Goal: Task Accomplishment & Management: Complete application form

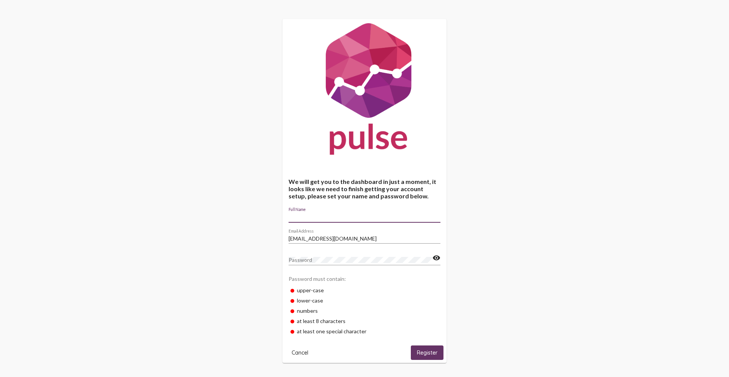
click at [315, 218] on input "Full Name" at bounding box center [365, 217] width 152 height 6
type input "korban [PERSON_NAME]"
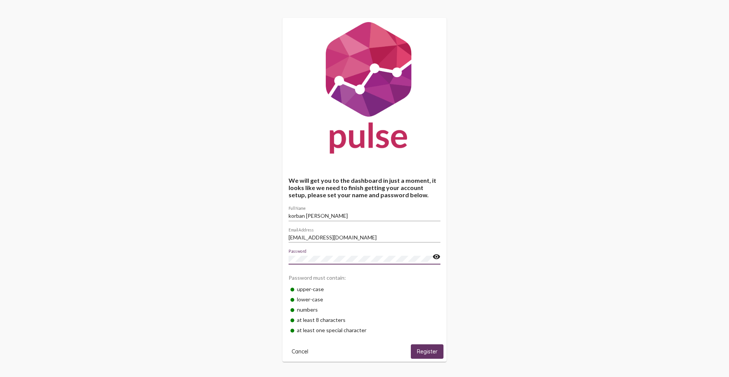
click at [424, 352] on span "Register" at bounding box center [427, 351] width 21 height 7
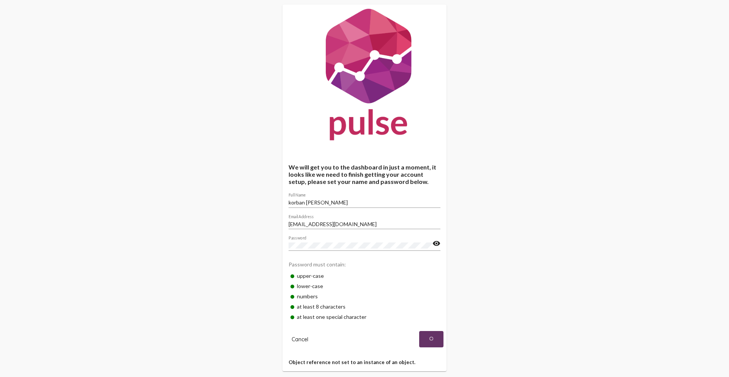
scroll to position [27, 0]
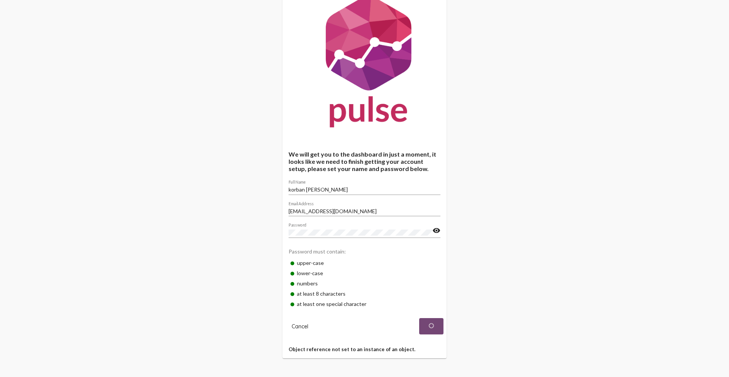
click at [433, 328] on img at bounding box center [431, 326] width 8 height 8
